Goal: Task Accomplishment & Management: Manage account settings

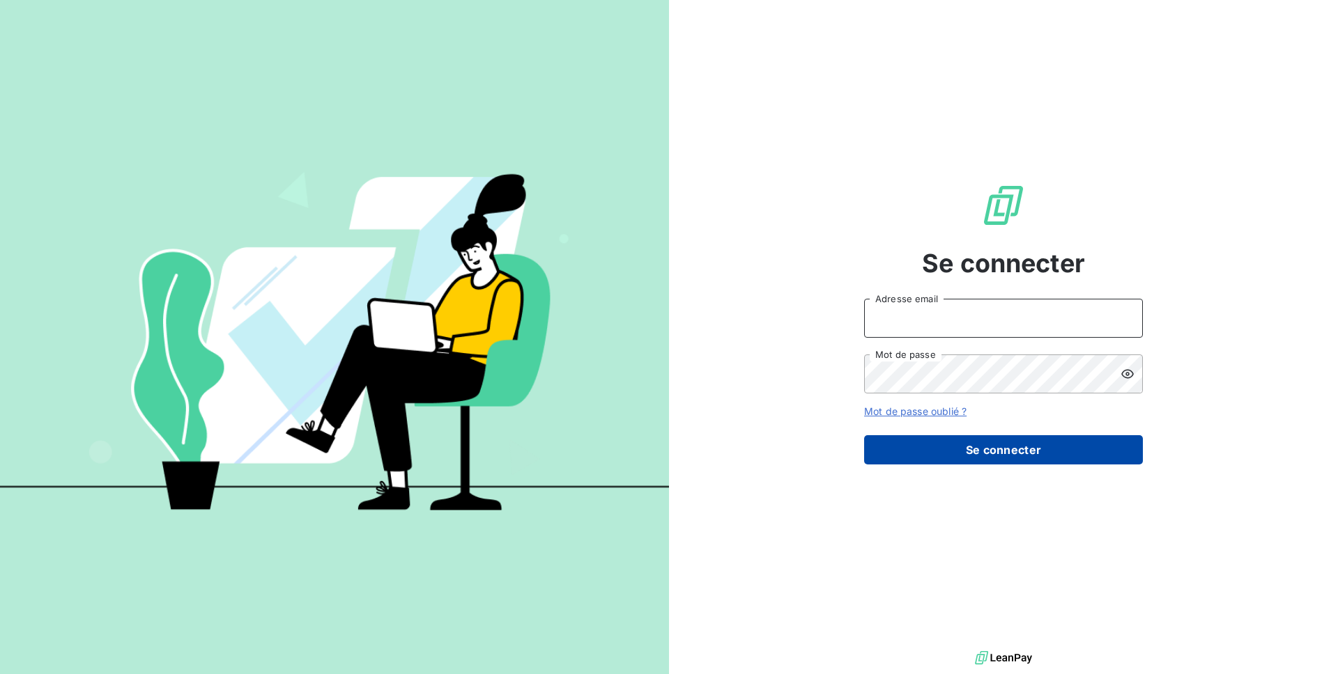
type input "admin@login"
click at [954, 458] on button "Se connecter" at bounding box center [1003, 449] width 279 height 29
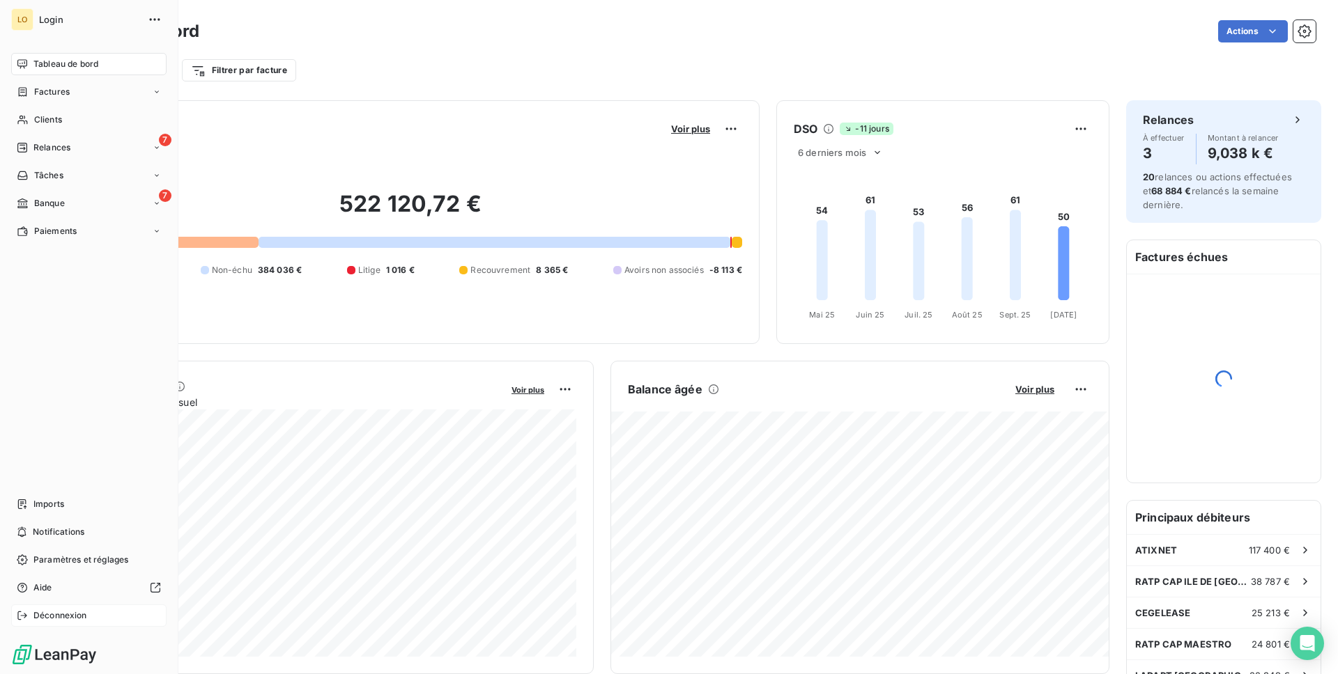
click at [84, 608] on div "Déconnexion" at bounding box center [88, 616] width 155 height 22
